Goal: Information Seeking & Learning: Learn about a topic

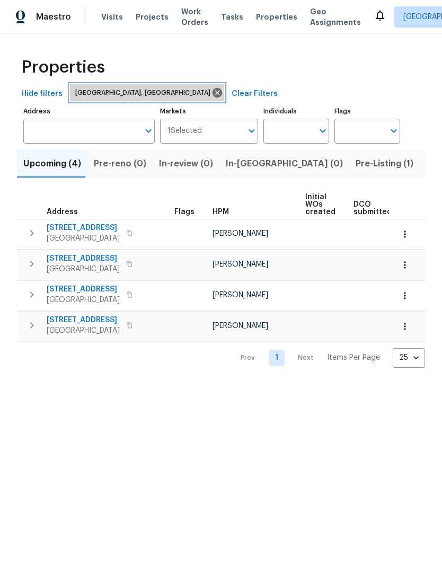
click at [213, 91] on icon at bounding box center [218, 93] width 10 height 10
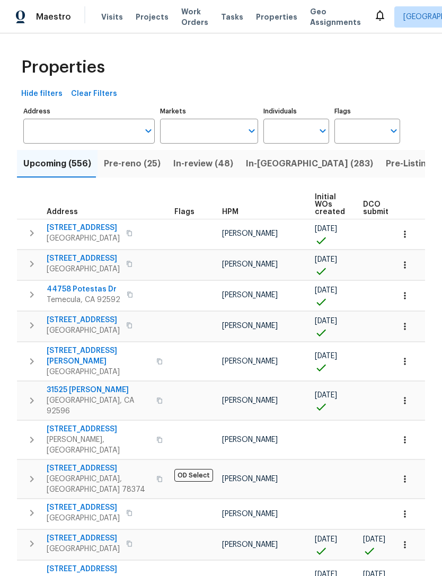
click at [206, 135] on input "Markets" at bounding box center [201, 131] width 83 height 25
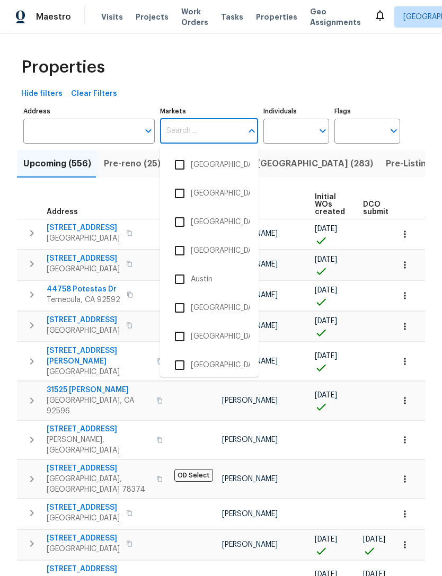
click at [183, 358] on input "checkbox" at bounding box center [180, 365] width 22 height 22
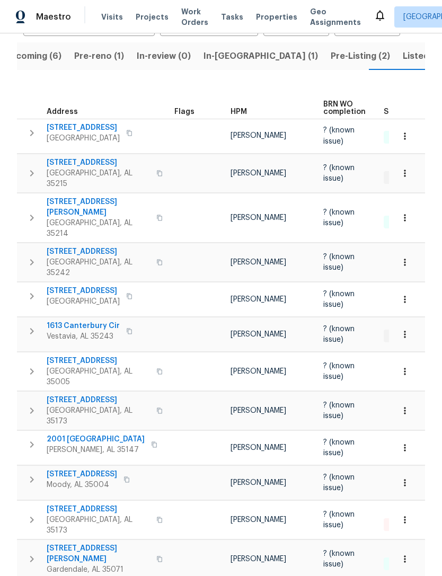
scroll to position [107, 0]
click at [87, 505] on span "[STREET_ADDRESS]" at bounding box center [98, 510] width 103 height 11
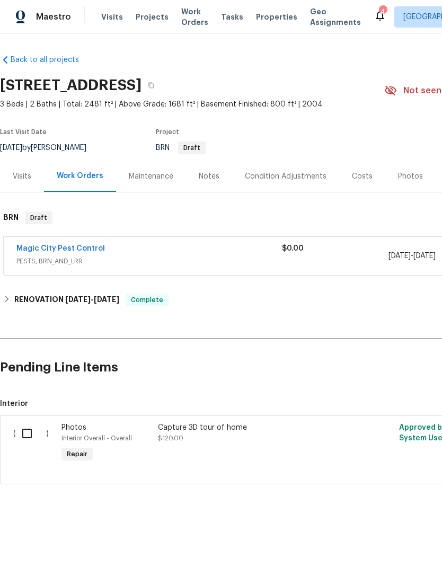
click at [405, 172] on div "Photos" at bounding box center [410, 176] width 25 height 11
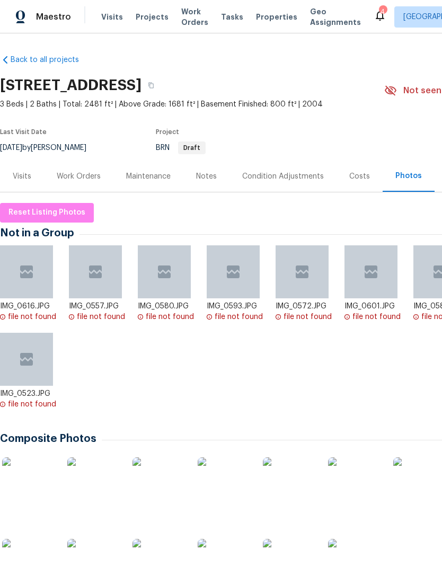
click at [266, 21] on span "Properties" at bounding box center [276, 17] width 41 height 11
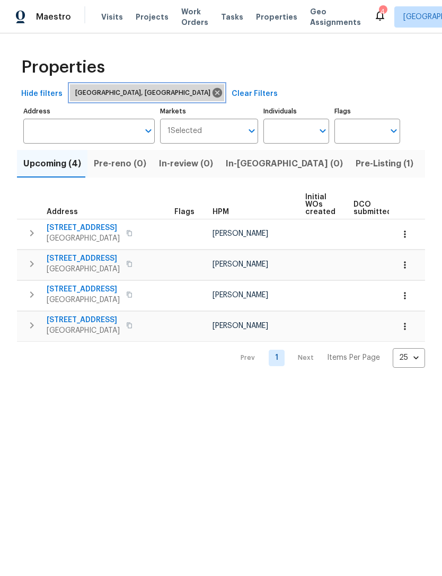
click at [213, 93] on icon at bounding box center [218, 93] width 10 height 10
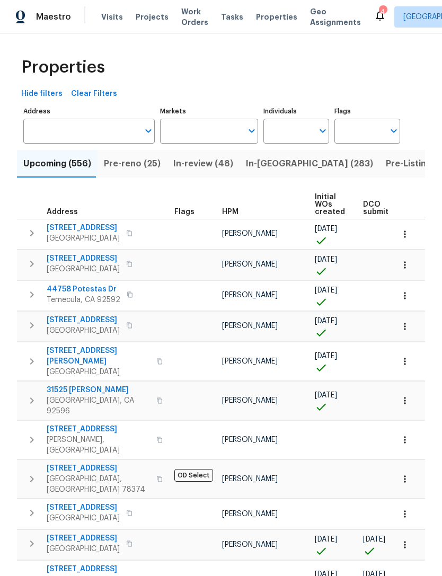
click at [209, 130] on input "text" at bounding box center [201, 131] width 83 height 25
click at [224, 139] on input "Markets" at bounding box center [201, 131] width 83 height 25
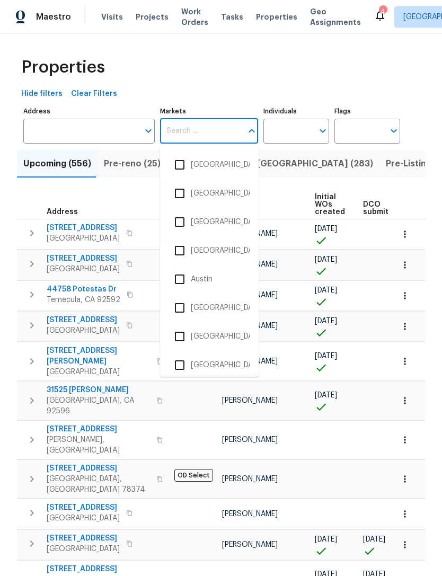
click at [179, 366] on input "checkbox" at bounding box center [180, 365] width 22 height 22
